Goal: Information Seeking & Learning: Stay updated

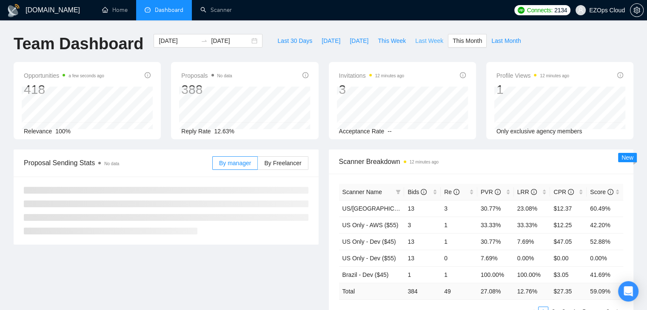
click at [418, 42] on span "Last Week" at bounding box center [429, 40] width 28 height 9
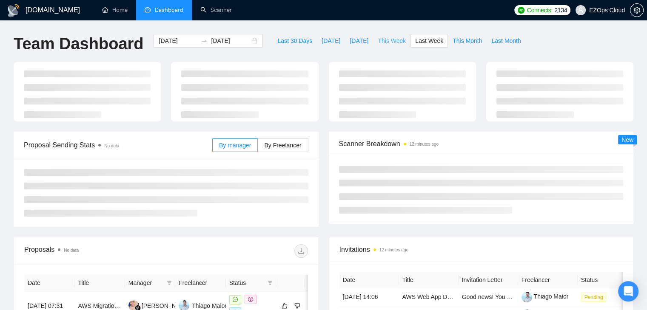
type input "[DATE]"
click at [380, 41] on span "This Week" at bounding box center [392, 40] width 28 height 9
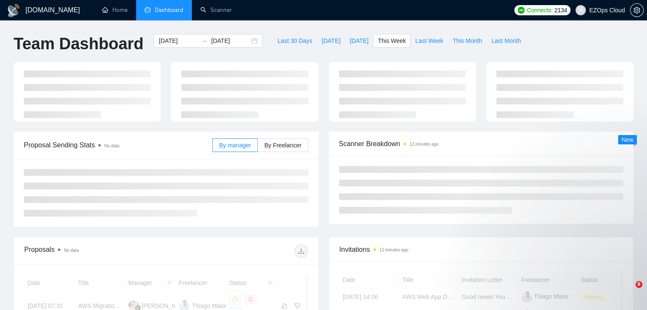
type input "[DATE]"
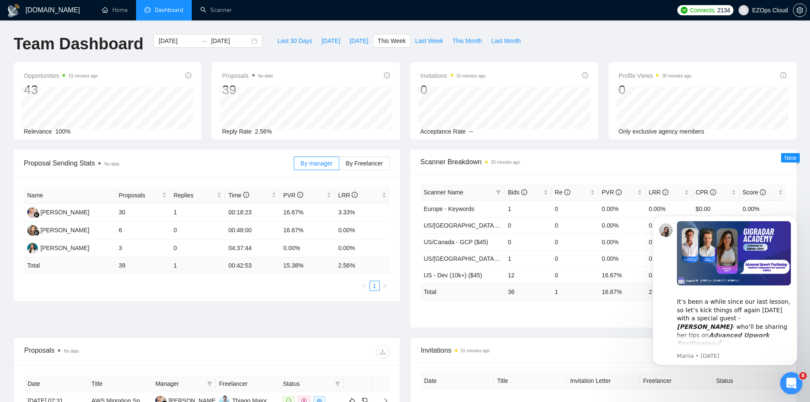
click at [646, 310] on div "Open Intercom Messenger" at bounding box center [790, 382] width 28 height 28
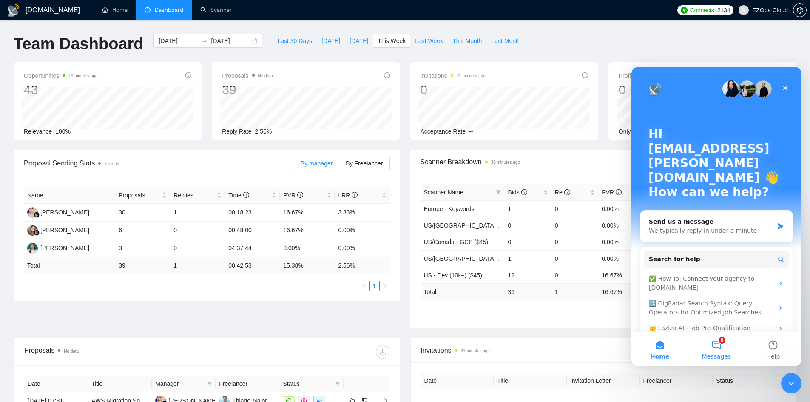
click at [646, 310] on span "Messages" at bounding box center [716, 356] width 29 height 6
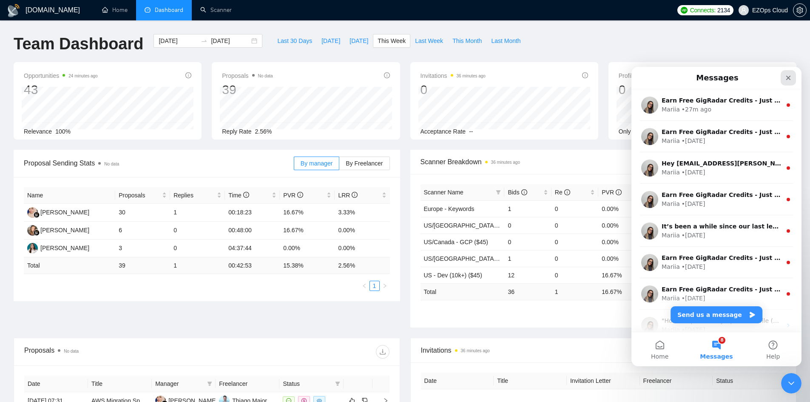
click at [646, 81] on icon "Close" at bounding box center [788, 77] width 7 height 7
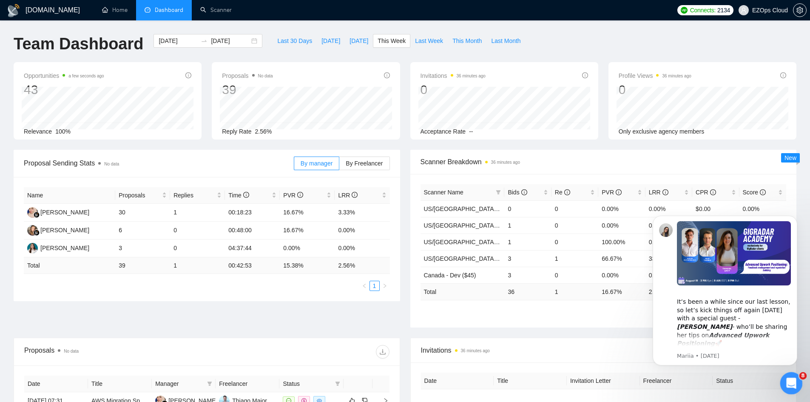
click at [796, 381] on icon "Open Intercom Messenger" at bounding box center [790, 382] width 14 height 14
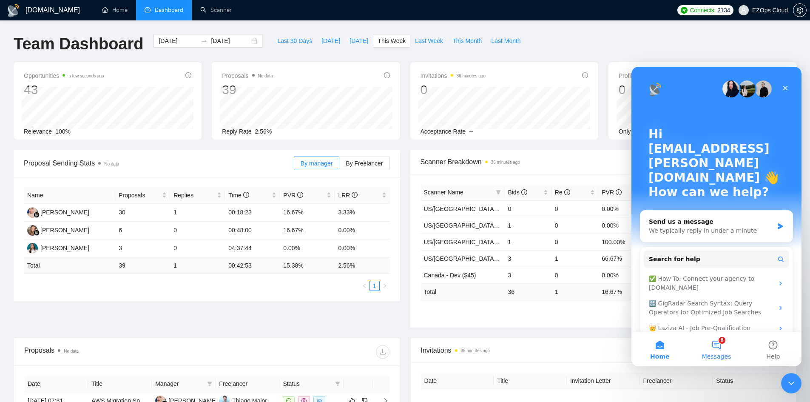
click at [718, 353] on span "Messages" at bounding box center [716, 356] width 29 height 6
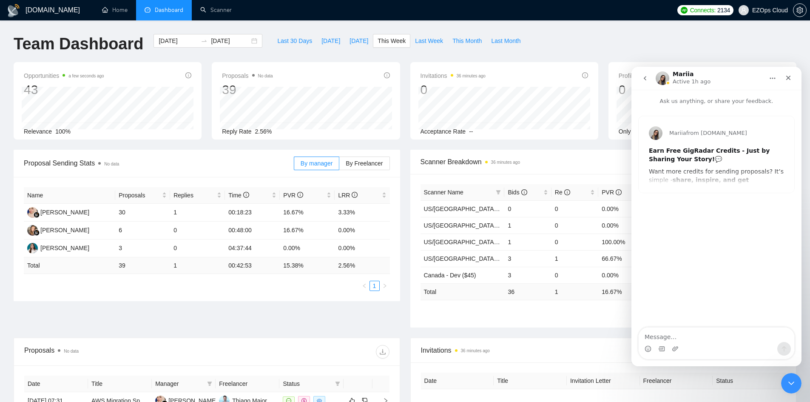
click at [646, 79] on icon "go back" at bounding box center [645, 78] width 7 height 7
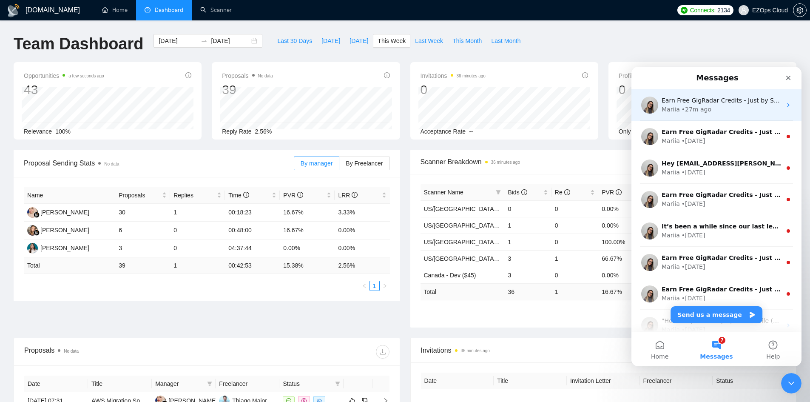
click at [729, 107] on div "Mariia • 27m ago" at bounding box center [722, 109] width 120 height 9
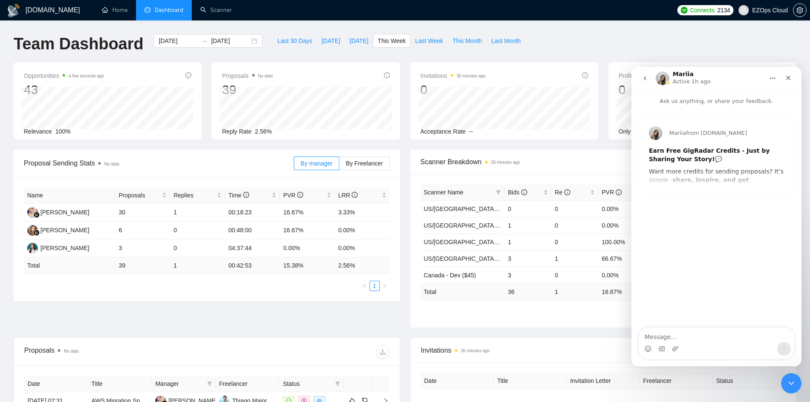
click at [641, 83] on button "go back" at bounding box center [645, 78] width 16 height 16
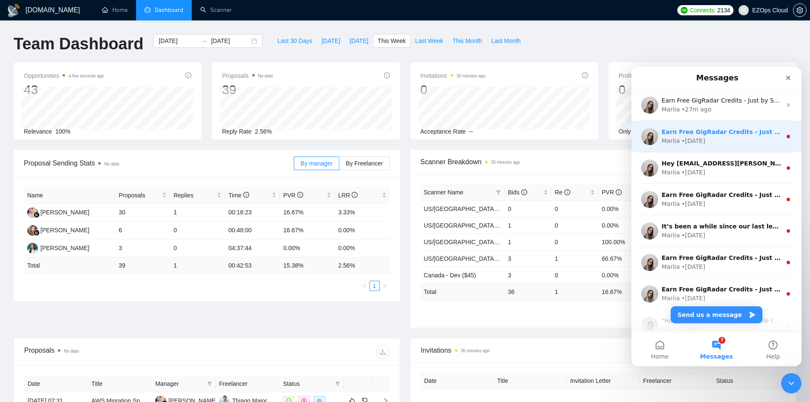
click at [696, 137] on div "• 1d ago" at bounding box center [694, 141] width 24 height 9
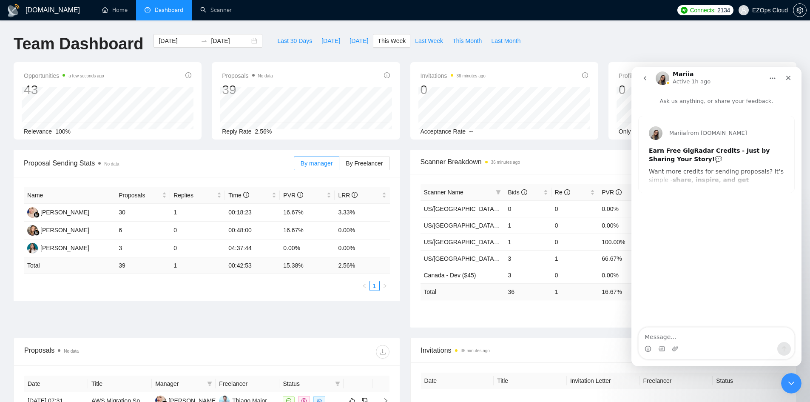
click at [646, 80] on icon "go back" at bounding box center [645, 78] width 3 height 4
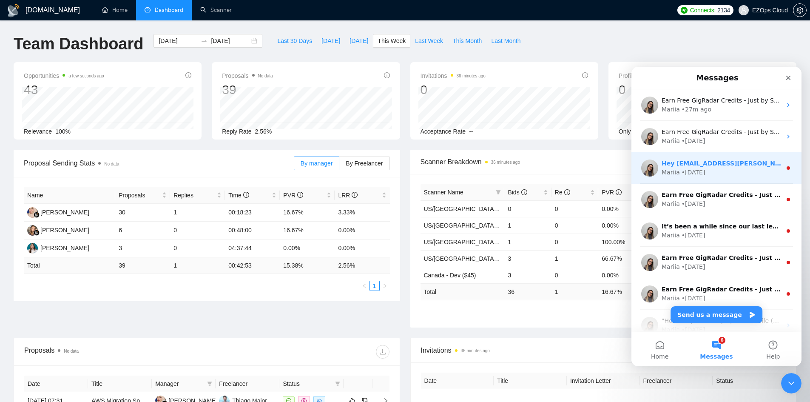
click at [718, 171] on div "Mariia • 1d ago" at bounding box center [722, 172] width 120 height 9
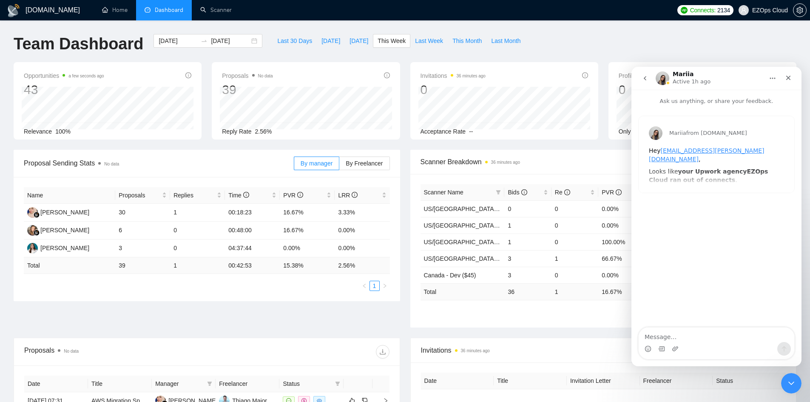
click at [649, 79] on button "go back" at bounding box center [645, 78] width 16 height 16
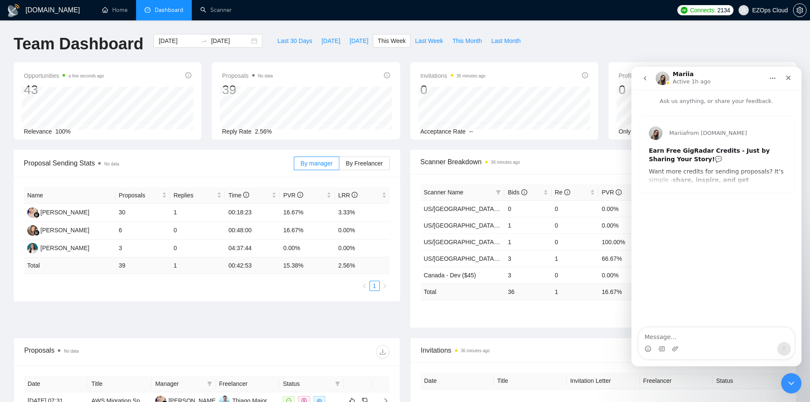
click at [648, 78] on icon "go back" at bounding box center [645, 78] width 7 height 7
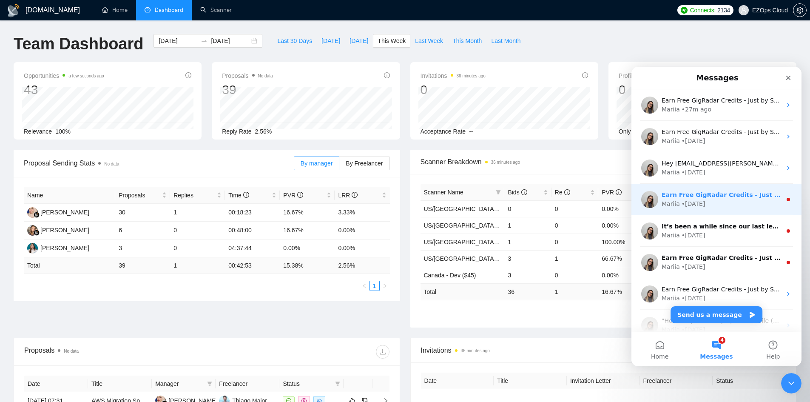
click at [738, 201] on div "Mariia • 3d ago" at bounding box center [722, 203] width 120 height 9
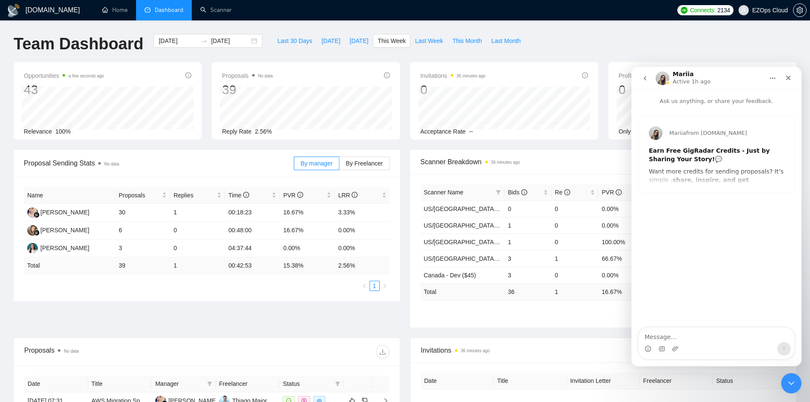
click at [646, 78] on icon "go back" at bounding box center [645, 78] width 7 height 7
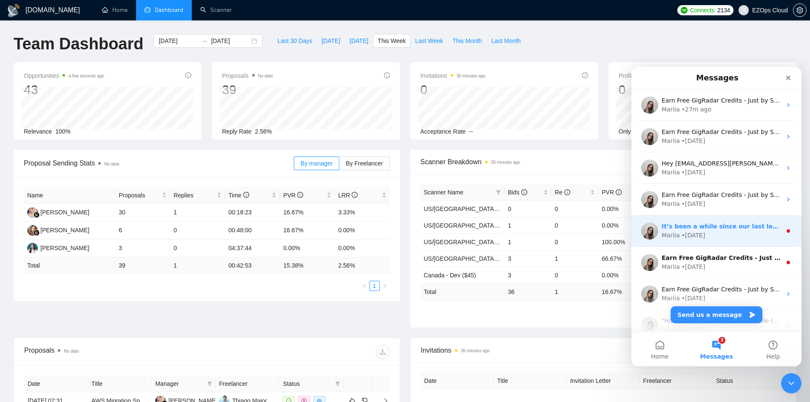
click at [734, 233] on div "Mariia • 3d ago" at bounding box center [722, 235] width 120 height 9
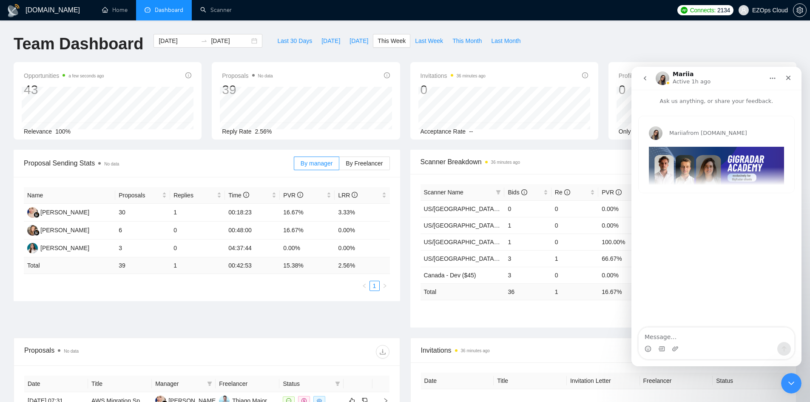
click at [649, 77] on button "go back" at bounding box center [645, 78] width 16 height 16
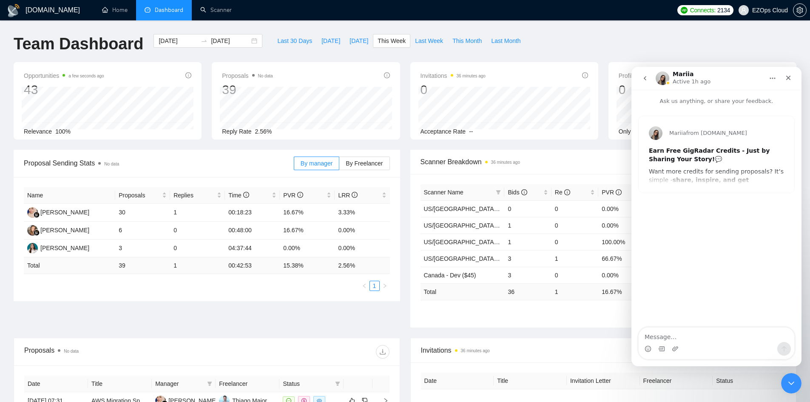
click at [648, 79] on icon "go back" at bounding box center [645, 78] width 7 height 7
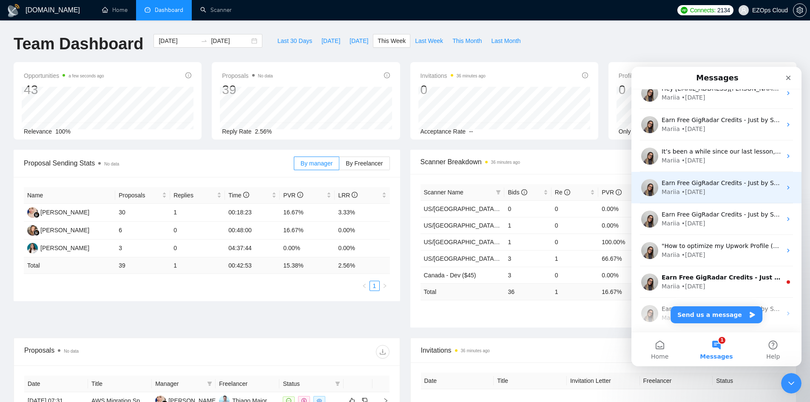
scroll to position [106, 0]
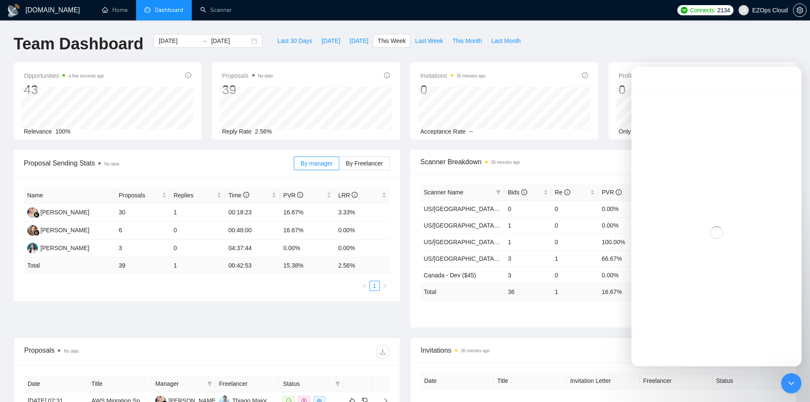
scroll to position [72, 0]
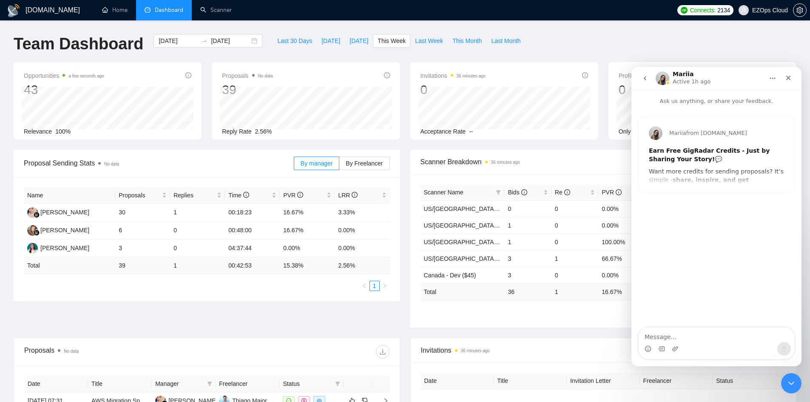
click at [644, 74] on button "go back" at bounding box center [645, 78] width 16 height 16
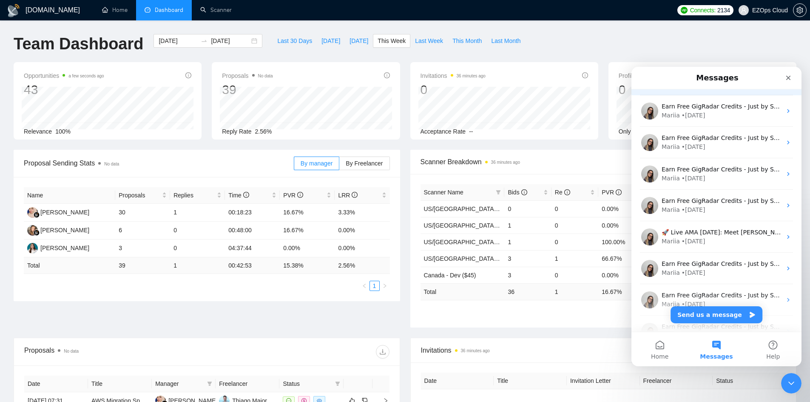
scroll to position [378, 0]
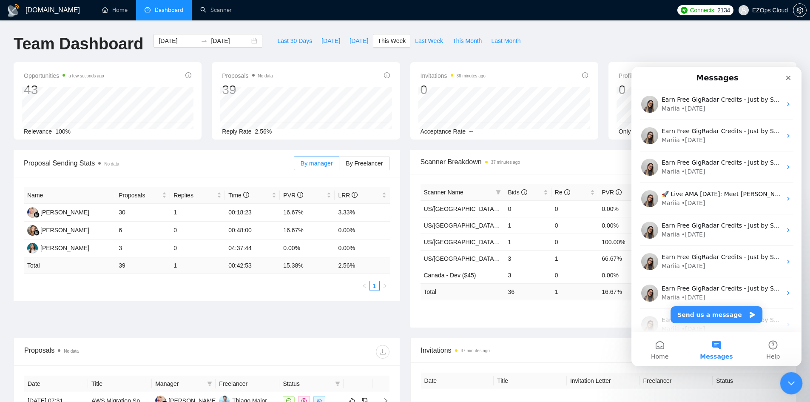
click at [789, 376] on div "Close Intercom Messenger" at bounding box center [790, 382] width 20 height 20
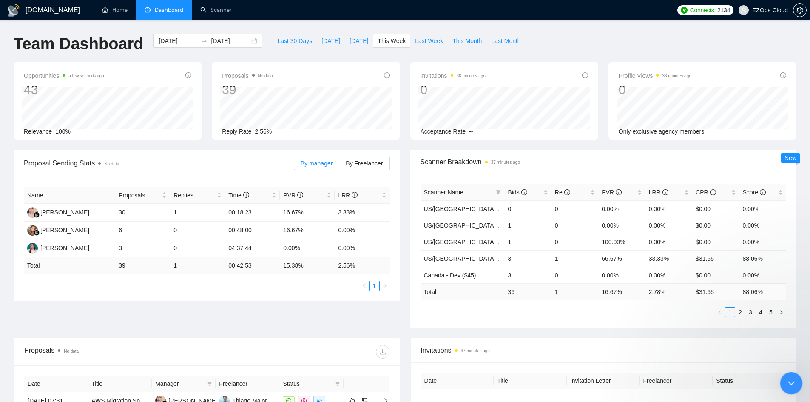
scroll to position [0, 0]
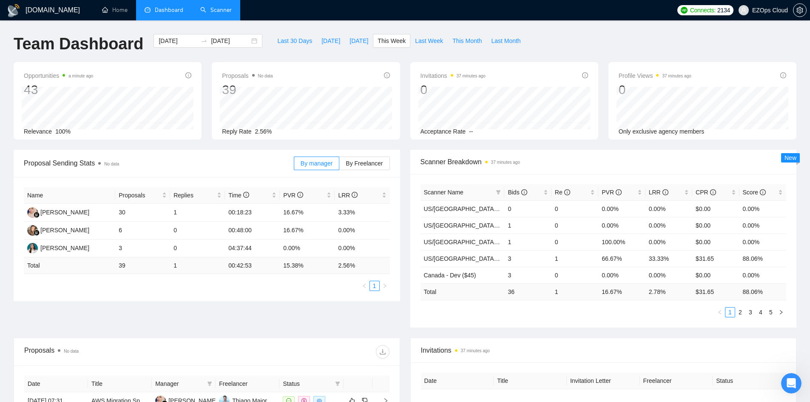
click at [204, 14] on link "Scanner" at bounding box center [215, 9] width 31 height 7
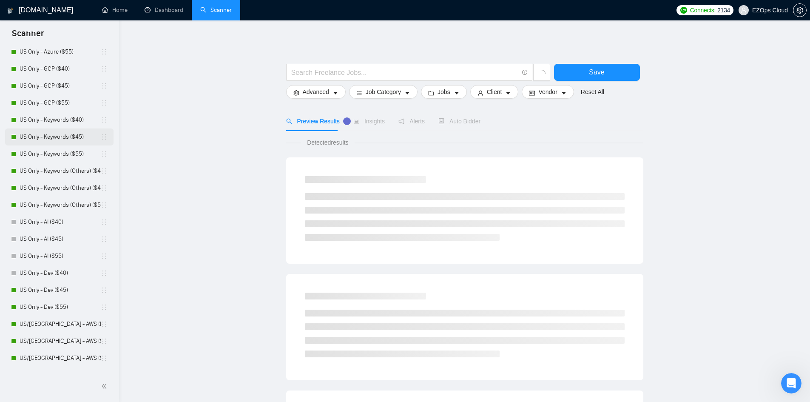
scroll to position [170, 0]
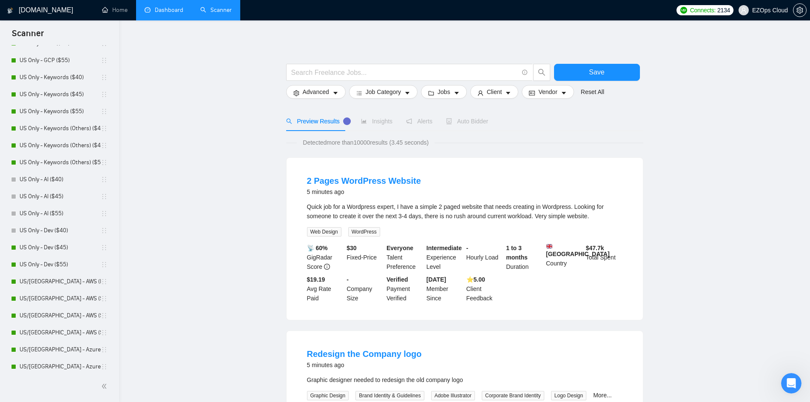
click at [177, 6] on link "Dashboard" at bounding box center [164, 9] width 39 height 7
